Goal: Answer question/provide support: Share knowledge or assist other users

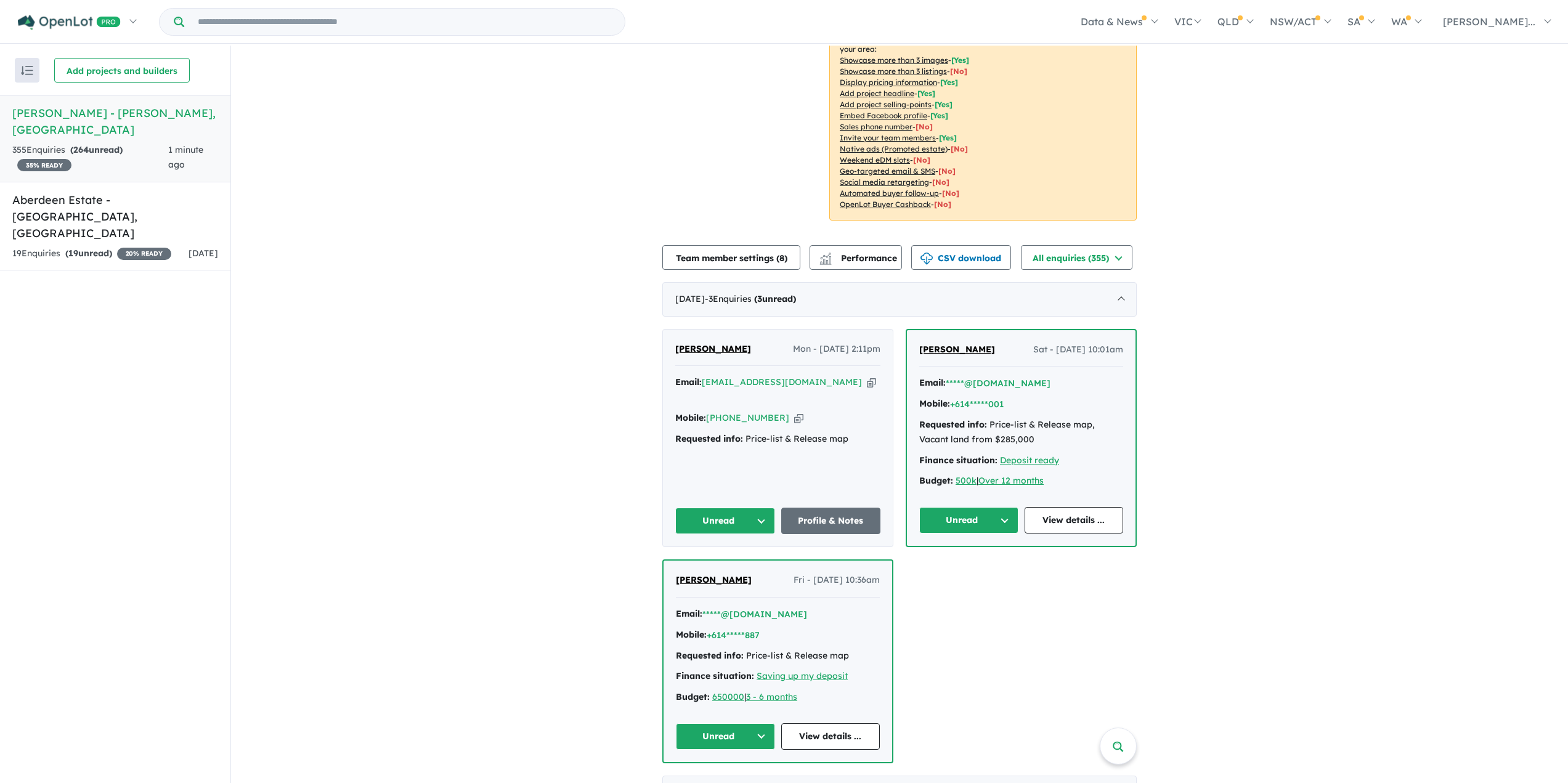
scroll to position [246, 0]
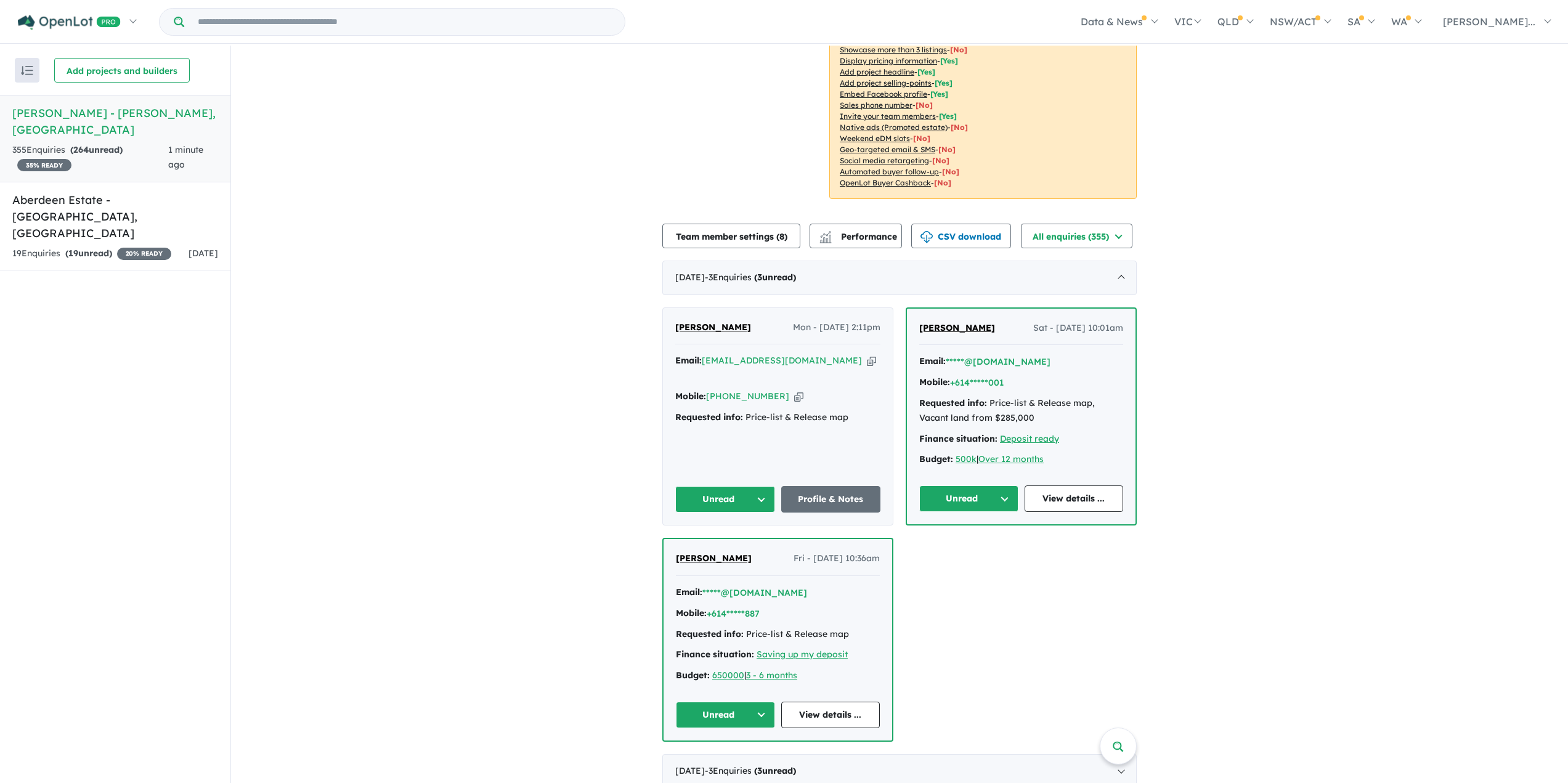
click at [726, 510] on button "Unread" at bounding box center [725, 499] width 100 height 26
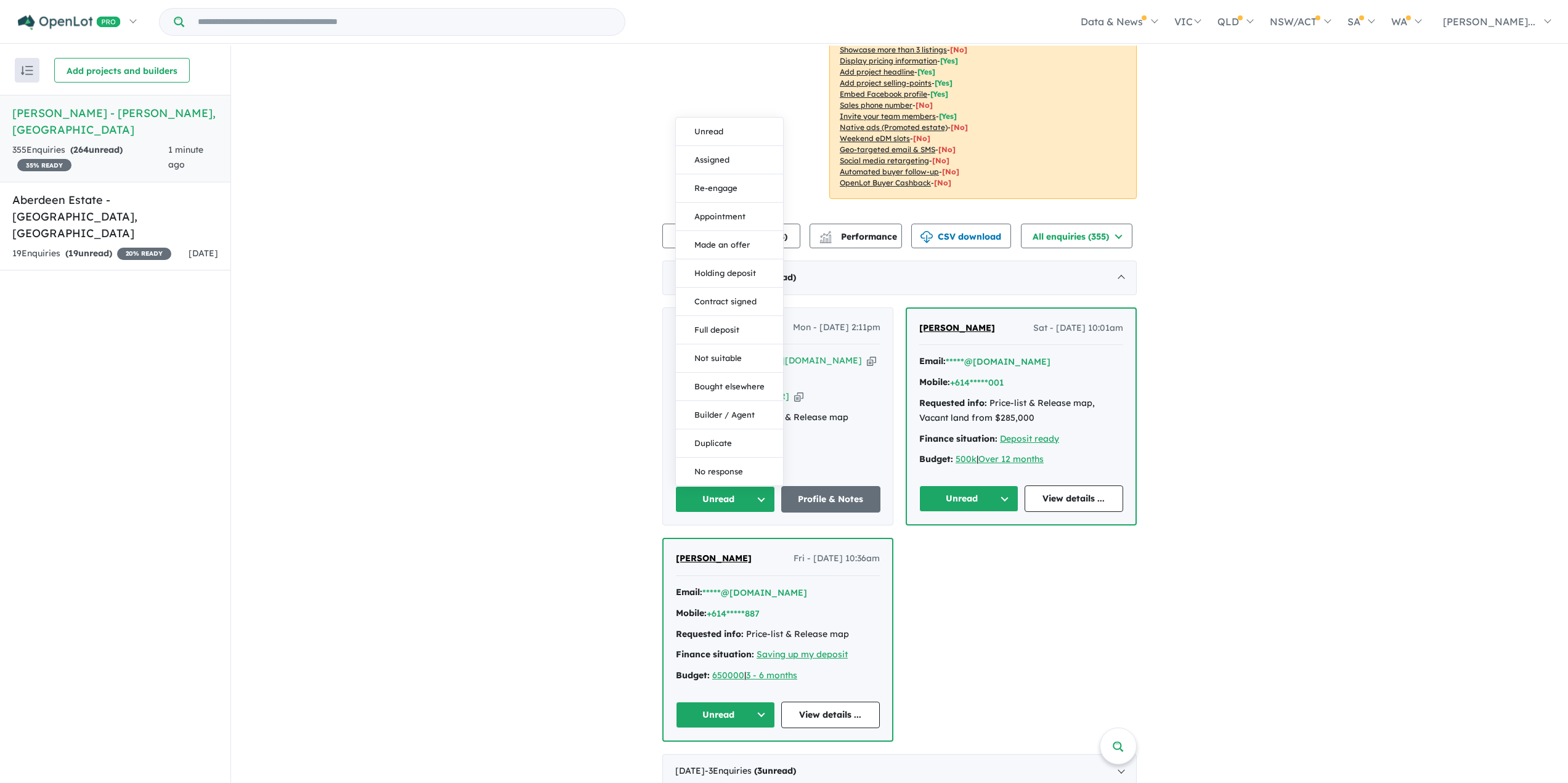
click at [828, 441] on div "[PERSON_NAME] - [DATE] 2:11pm Email: [EMAIL_ADDRESS][DOMAIN_NAME] Copied! Mobil…" at bounding box center [778, 416] width 230 height 217
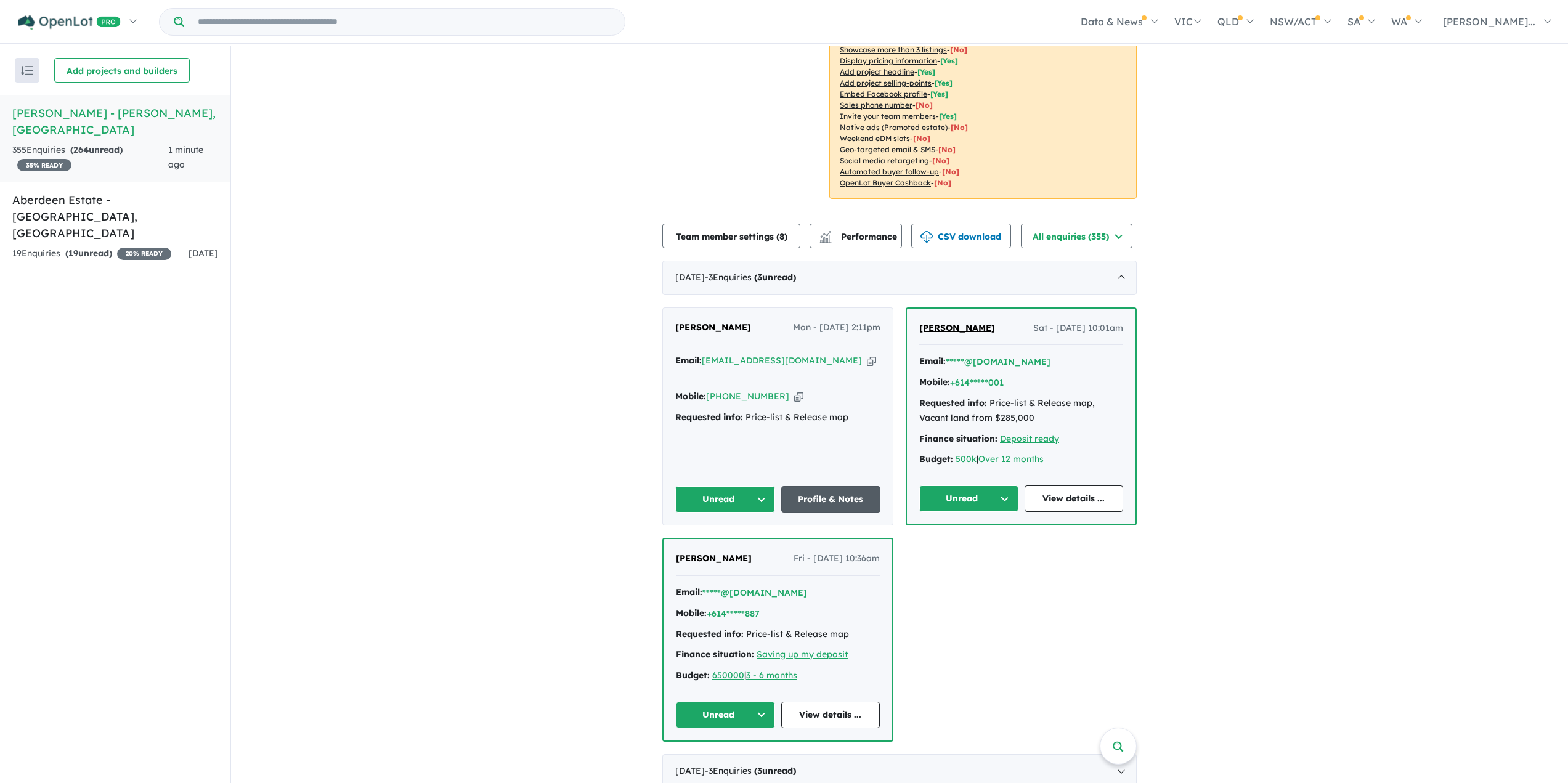
click at [825, 493] on link "Profile & Notes" at bounding box center [831, 499] width 100 height 26
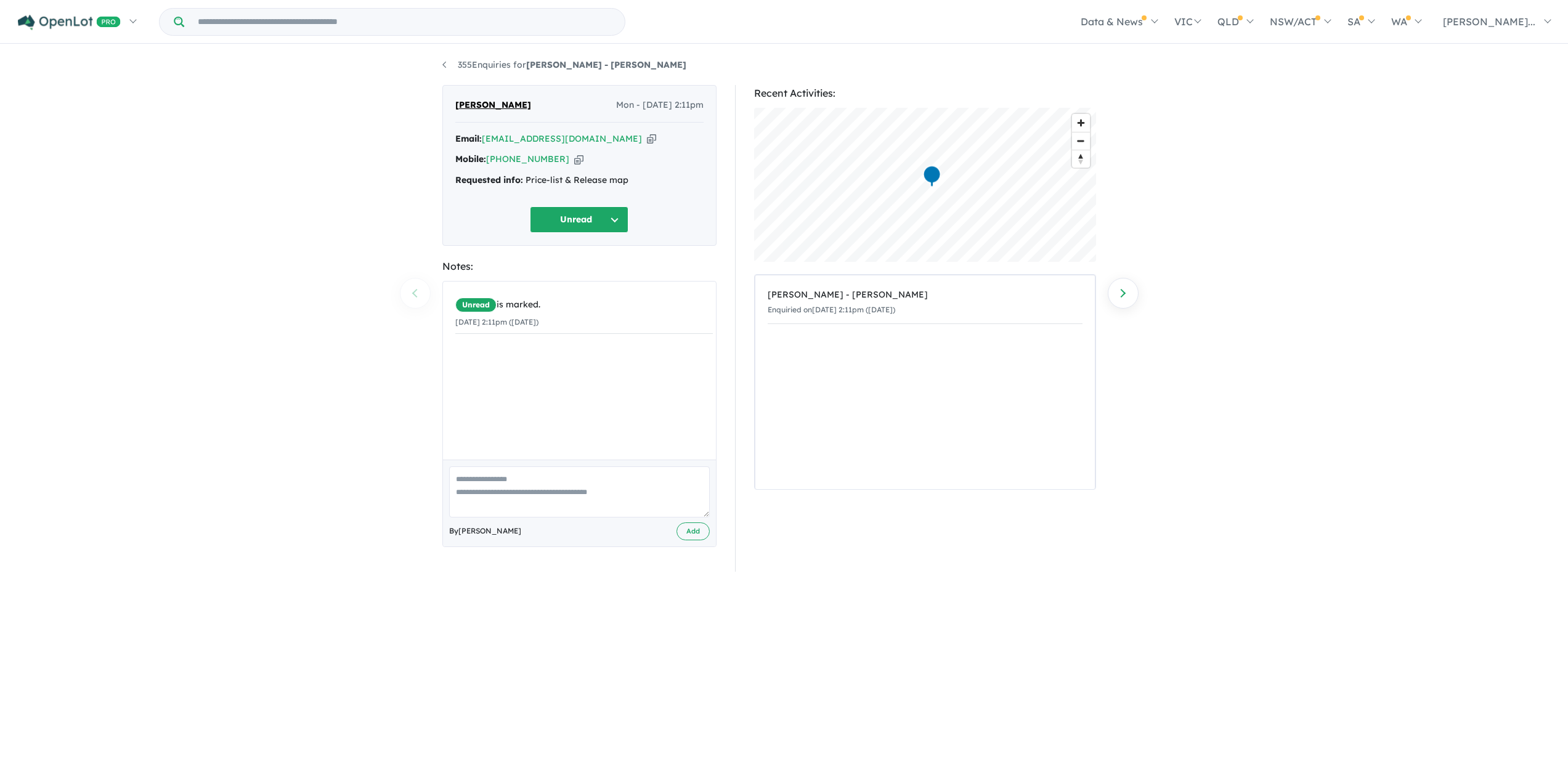
click at [928, 176] on div "Map marker" at bounding box center [931, 176] width 18 height 23
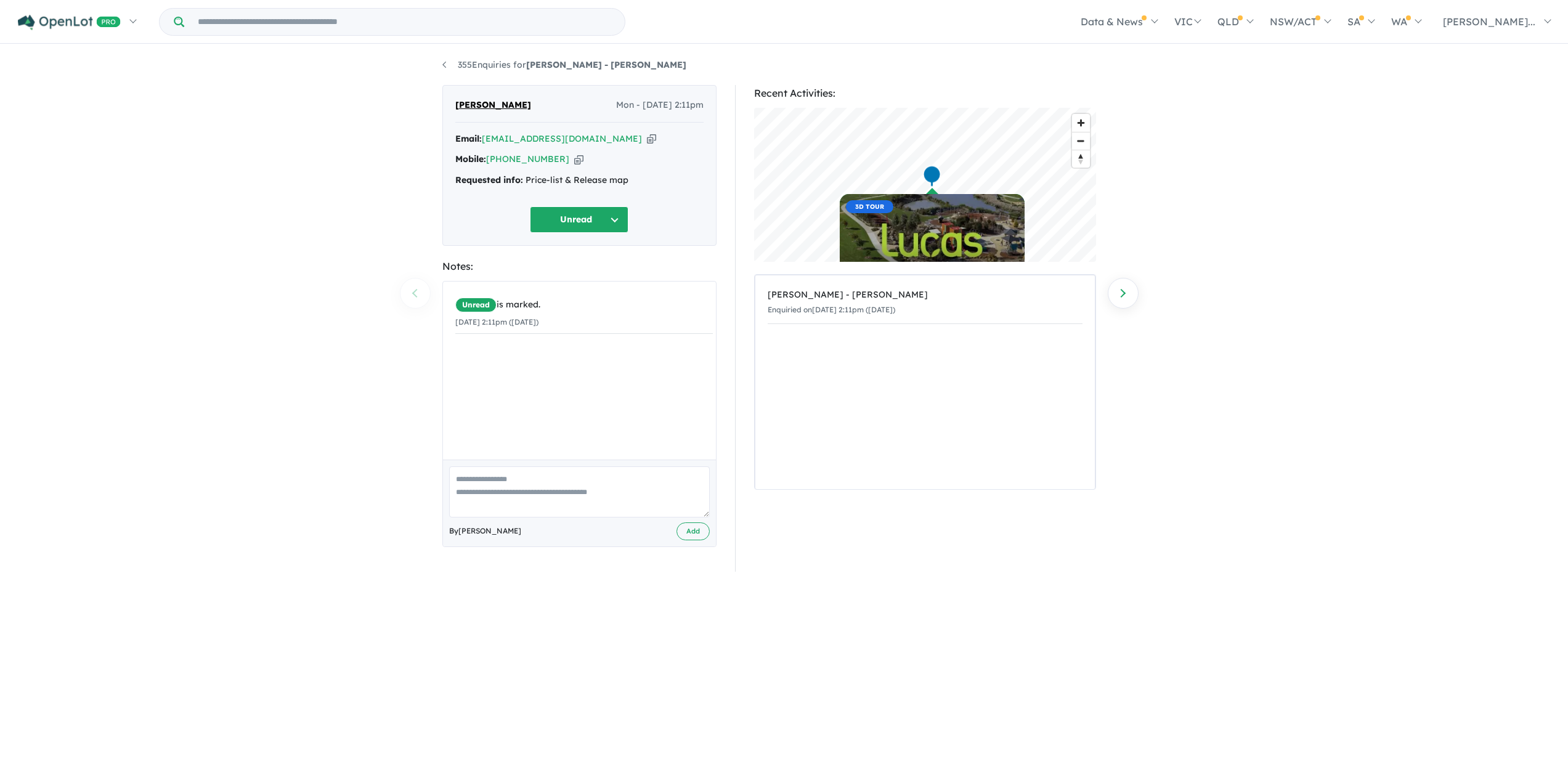
scroll to position [2, 0]
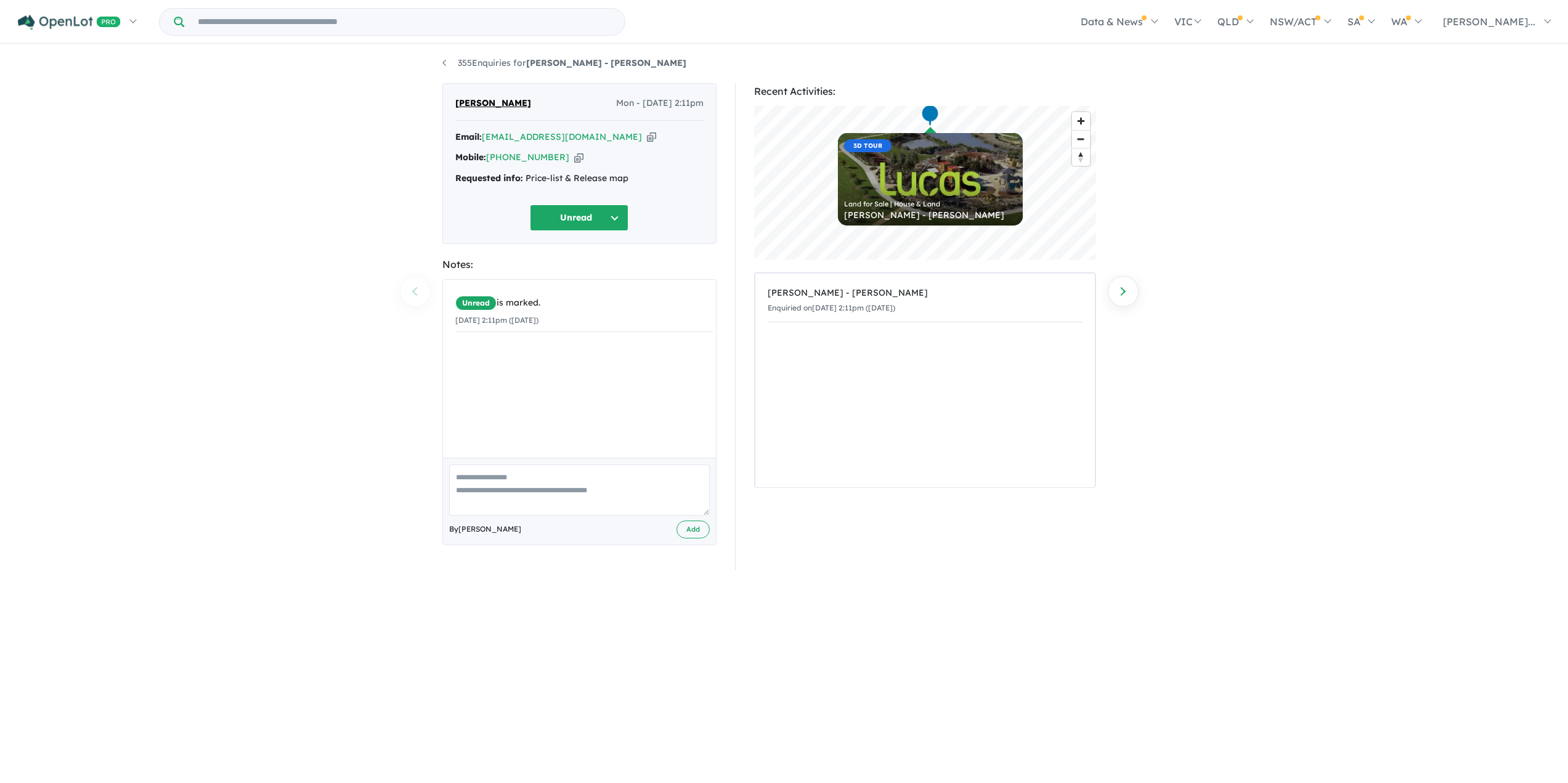
click at [917, 183] on div "Land for Sale | House & Land Lucas Ballarat - Lucas" at bounding box center [930, 204] width 185 height 43
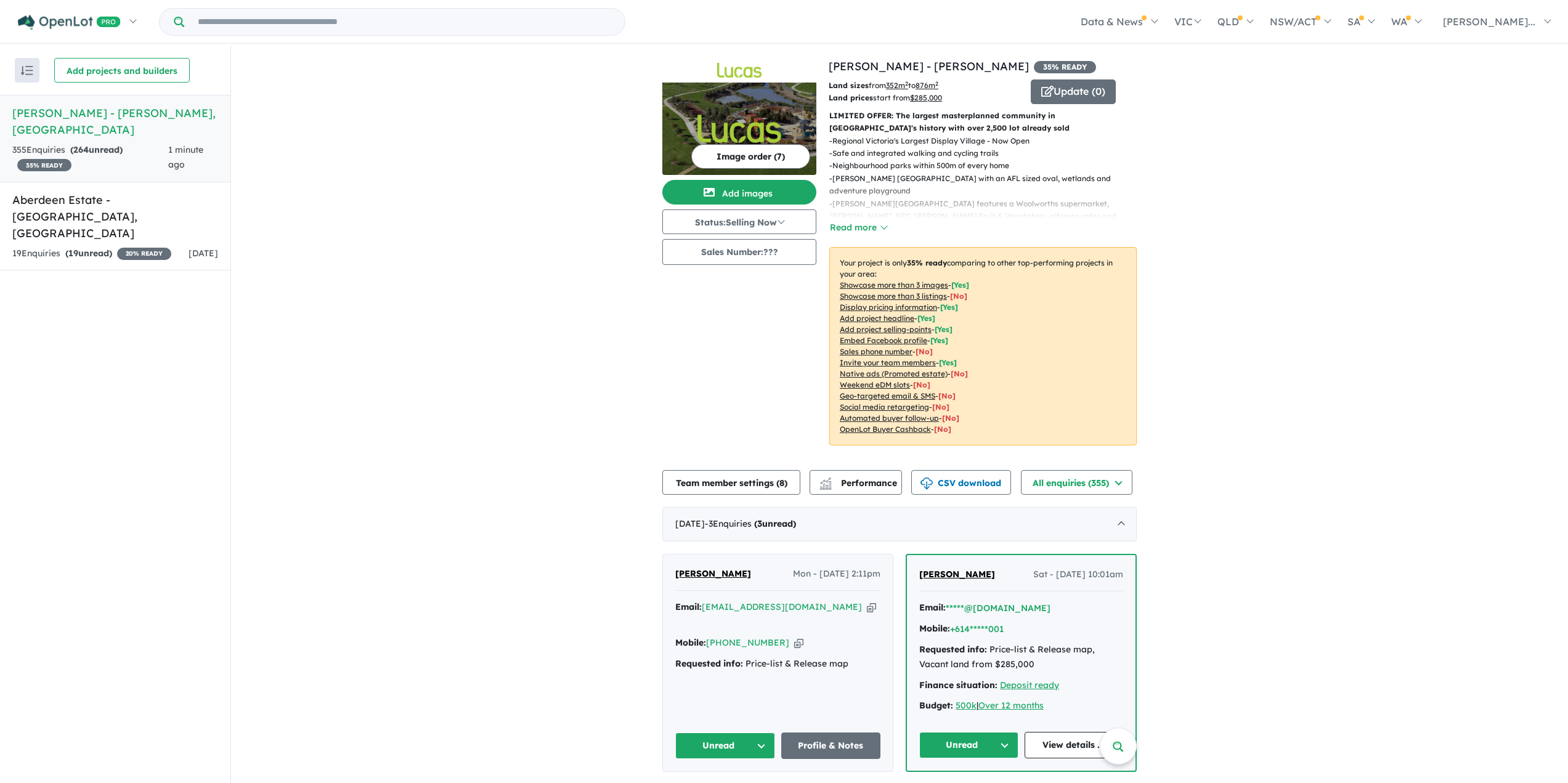
scroll to position [246, 0]
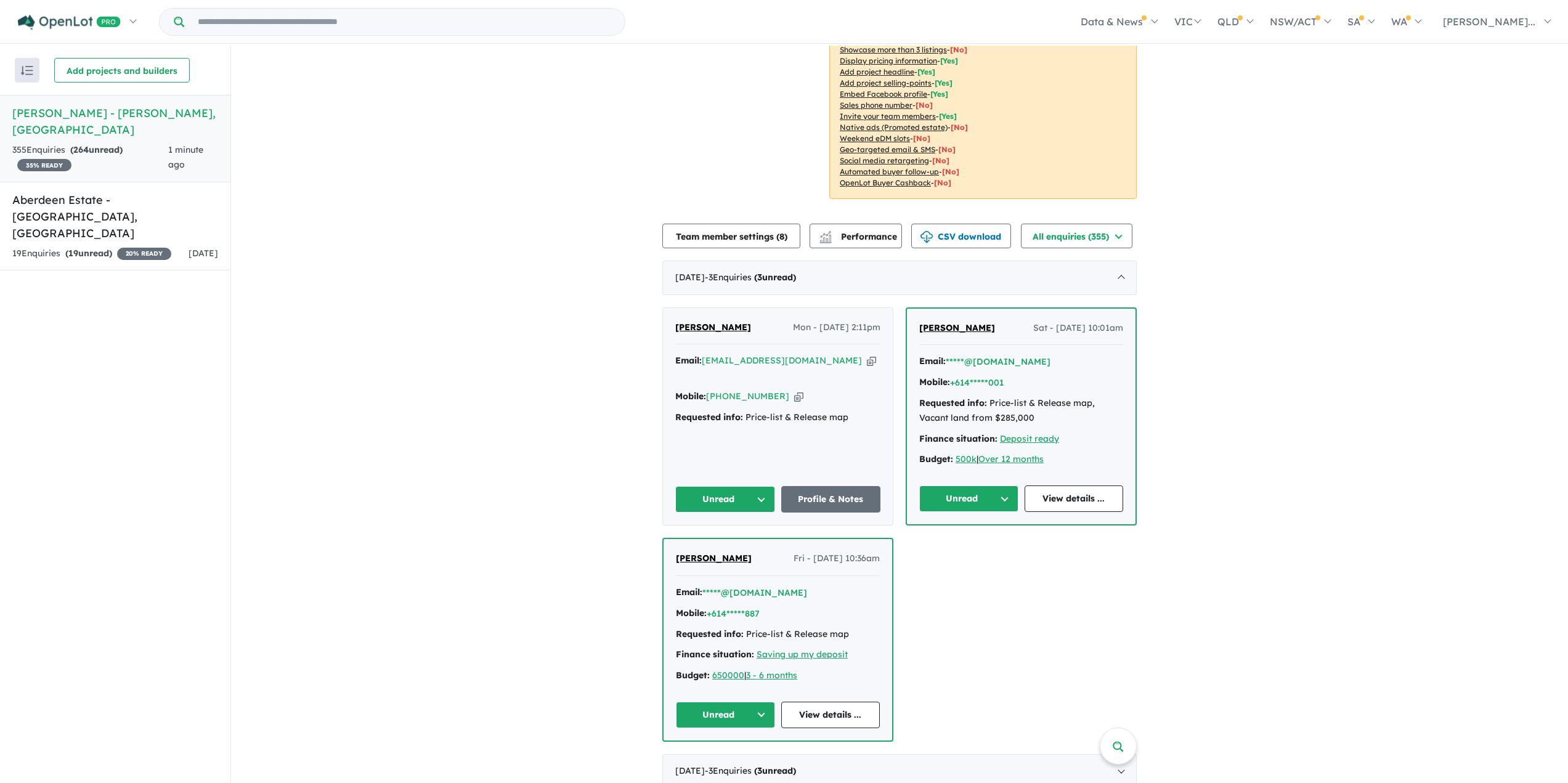
click at [729, 323] on span "[PERSON_NAME]" at bounding box center [713, 327] width 76 height 11
